Goal: Use online tool/utility: Utilize a website feature to perform a specific function

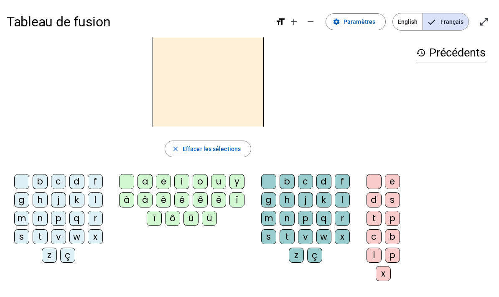
scroll to position [72, 0]
click at [92, 201] on div "l" at bounding box center [95, 199] width 15 height 15
click at [142, 183] on div "a" at bounding box center [145, 181] width 15 height 15
click at [305, 181] on div "c" at bounding box center [305, 181] width 15 height 15
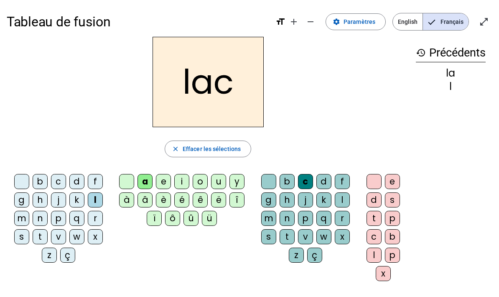
click at [40, 235] on div "t" at bounding box center [40, 236] width 15 height 15
click at [265, 182] on div at bounding box center [268, 181] width 15 height 15
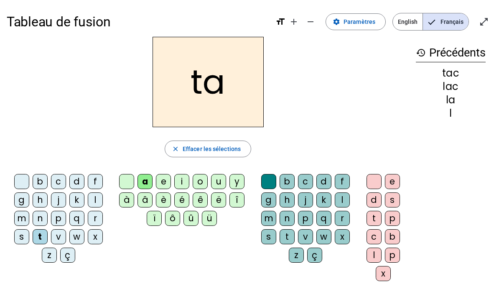
click at [162, 184] on div "e" at bounding box center [163, 181] width 15 height 15
click at [216, 181] on div "u" at bounding box center [218, 181] width 15 height 15
click at [72, 179] on div "d" at bounding box center [76, 181] width 15 height 15
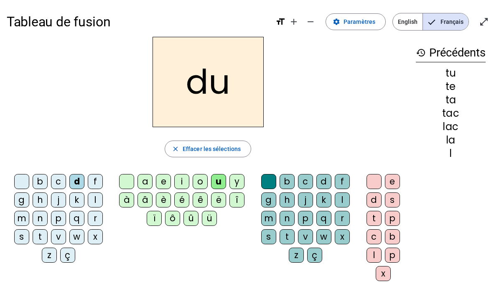
click at [310, 183] on div "c" at bounding box center [305, 181] width 15 height 15
